Goal: Information Seeking & Learning: Learn about a topic

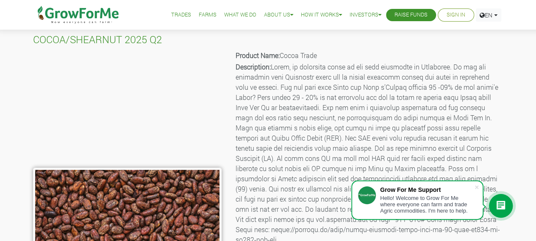
scroll to position [34, 0]
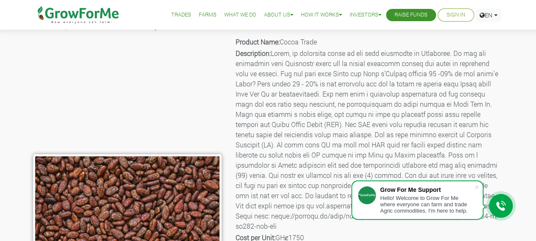
click at [173, 15] on link "Trades" at bounding box center [181, 15] width 20 height 9
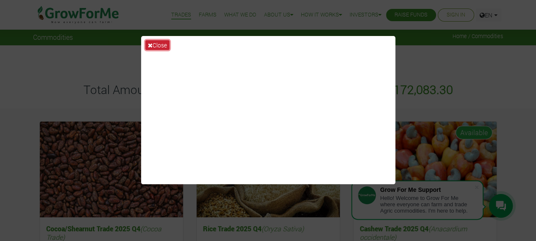
click at [160, 47] on button "Close" at bounding box center [157, 45] width 24 height 10
